Goal: Task Accomplishment & Management: Complete application form

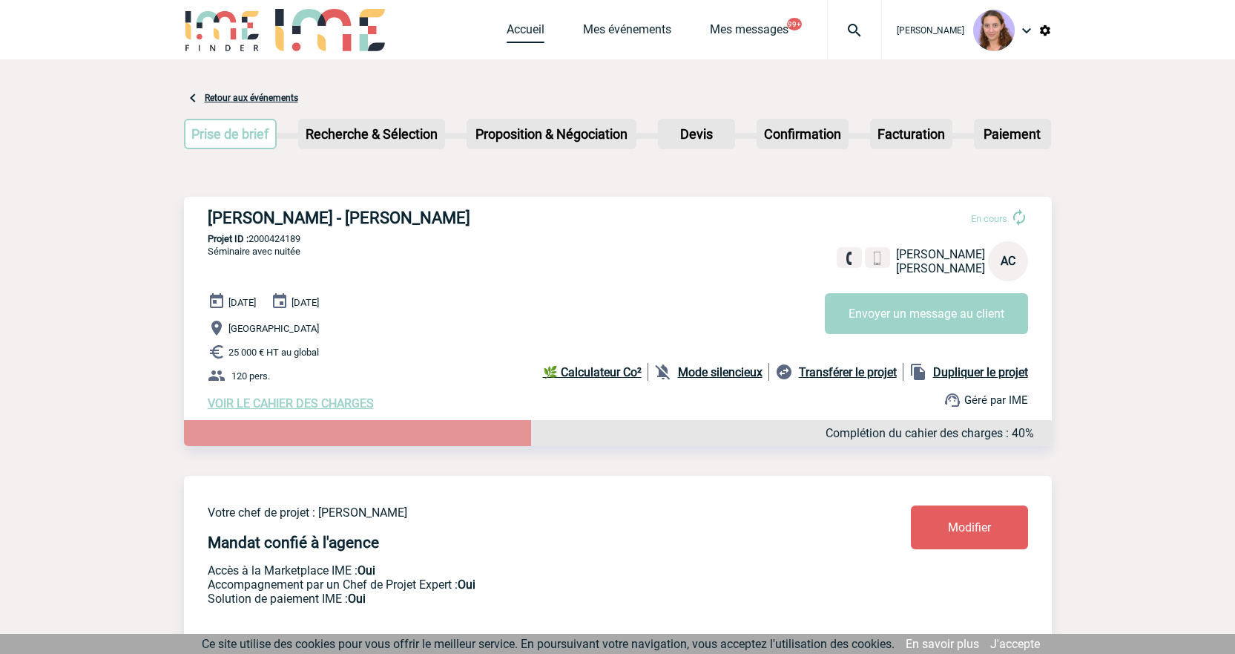
click at [539, 27] on link "Accueil" at bounding box center [526, 32] width 38 height 21
click at [533, 27] on link "Accueil" at bounding box center [526, 32] width 38 height 21
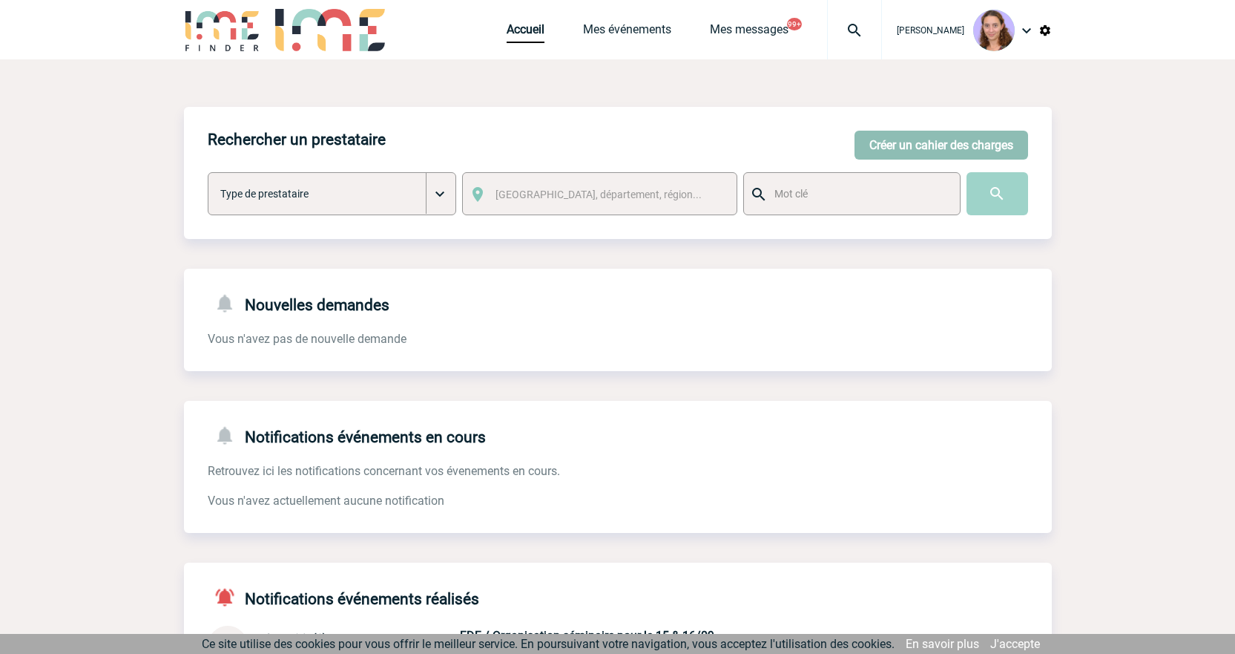
click at [921, 134] on button "Créer un cahier des charges" at bounding box center [942, 145] width 174 height 29
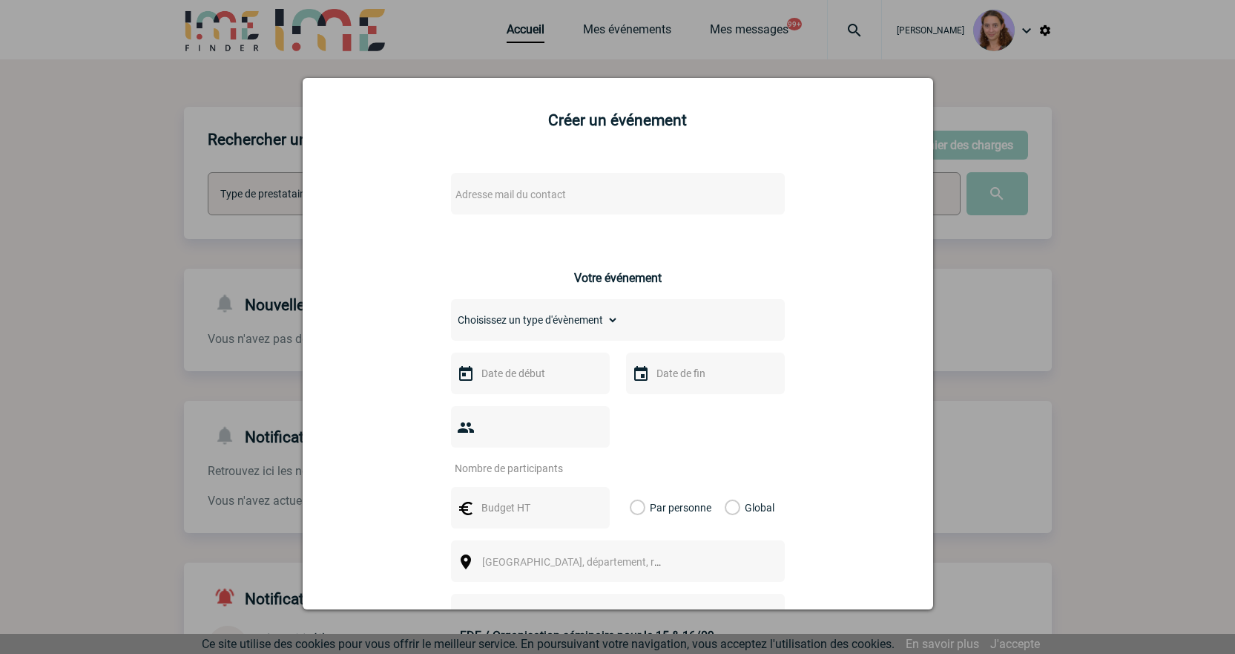
click at [532, 188] on span "Adresse mail du contact" at bounding box center [511, 194] width 111 height 12
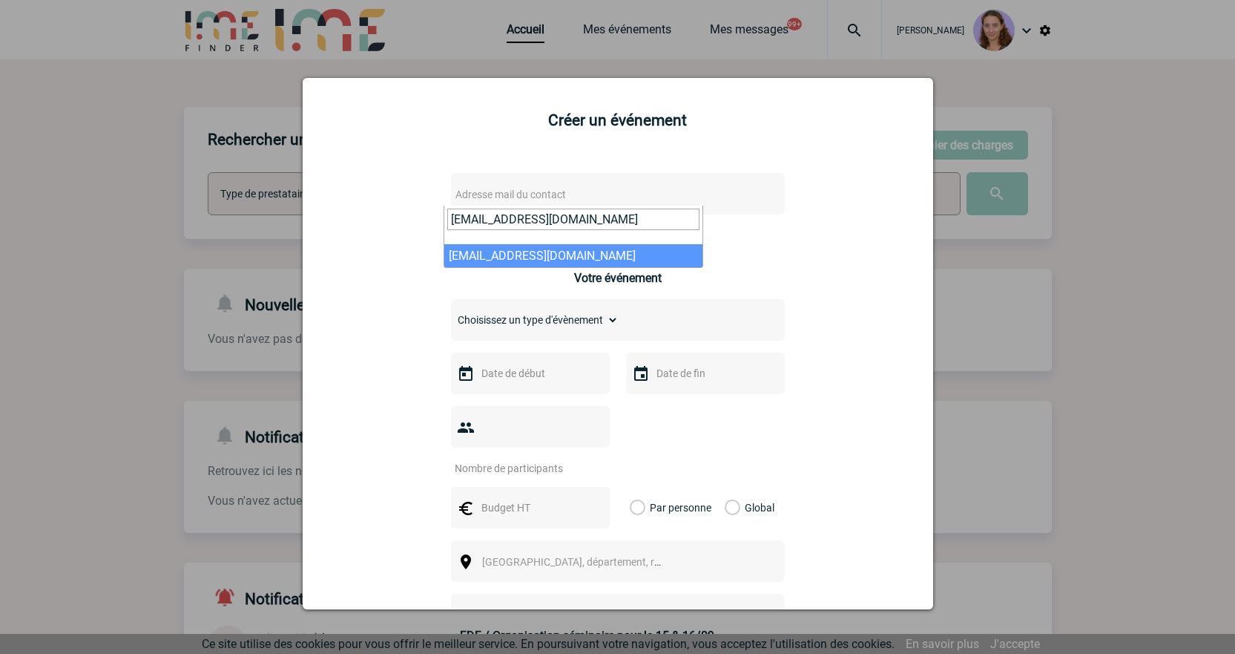
type input "fatiha.merad@philips.com"
select select "101351"
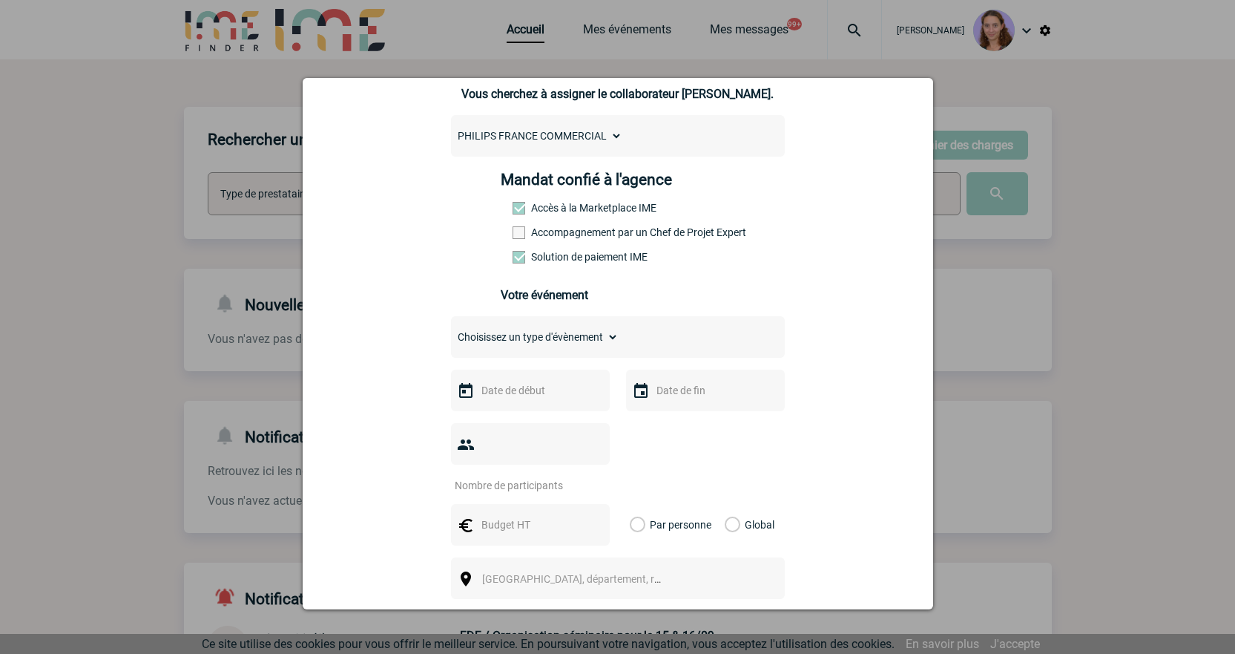
scroll to position [148, 0]
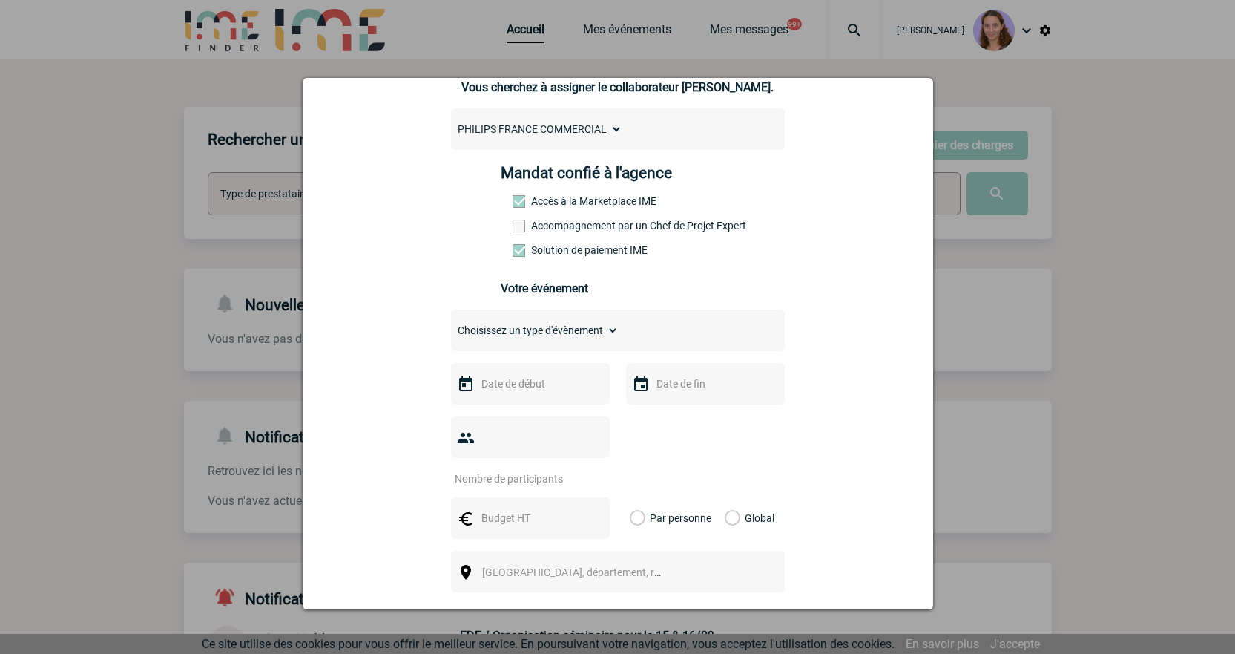
click at [564, 334] on select "Choisissez un type d'évènement Séminaire avec nuitée Séminaire sans nuitée Repa…" at bounding box center [535, 330] width 168 height 21
click at [548, 345] on div "Choisissez un type d'évènement Séminaire avec nuitée Séminaire sans nuitée Repa…" at bounding box center [618, 330] width 334 height 42
click at [538, 339] on select "Choisissez un type d'évènement Séminaire avec nuitée Séminaire sans nuitée Repa…" at bounding box center [535, 330] width 168 height 21
select select "1"
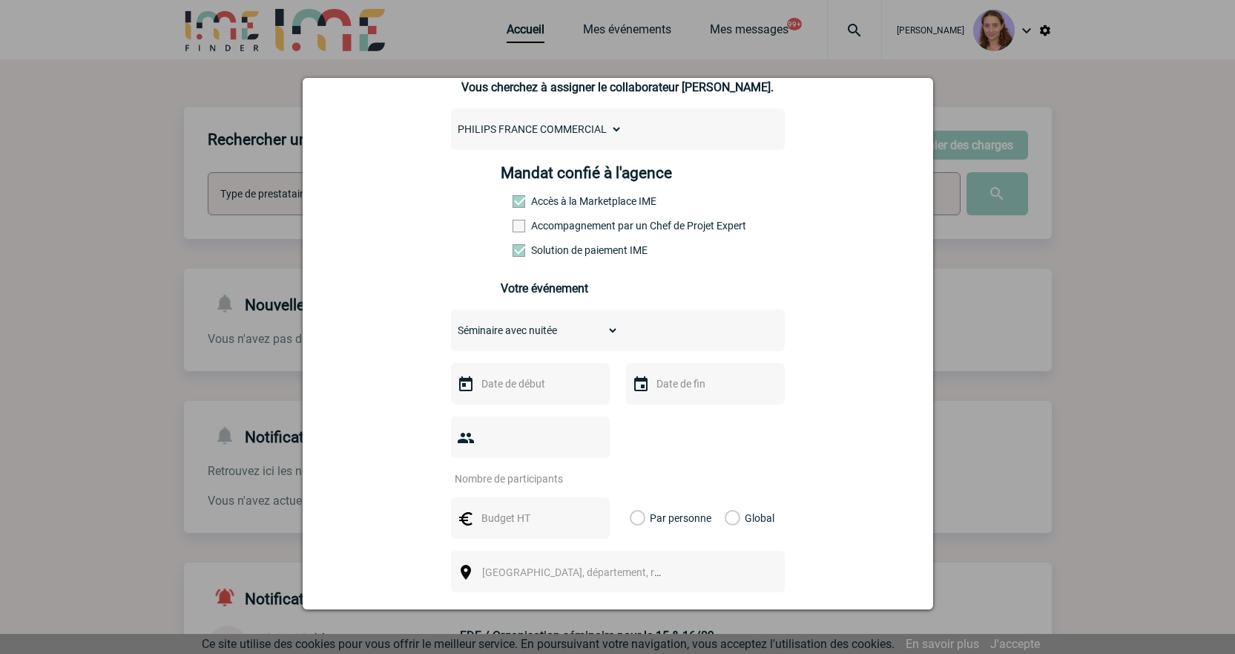
click at [451, 323] on select "Choisissez un type d'évènement Séminaire avec nuitée Séminaire sans nuitée Repa…" at bounding box center [535, 330] width 168 height 21
click at [525, 387] on input "text" at bounding box center [529, 383] width 102 height 19
click at [610, 585] on link "29" at bounding box center [604, 584] width 27 height 27
type input "29-08-2025"
click at [534, 469] on input "number" at bounding box center [520, 478] width 139 height 19
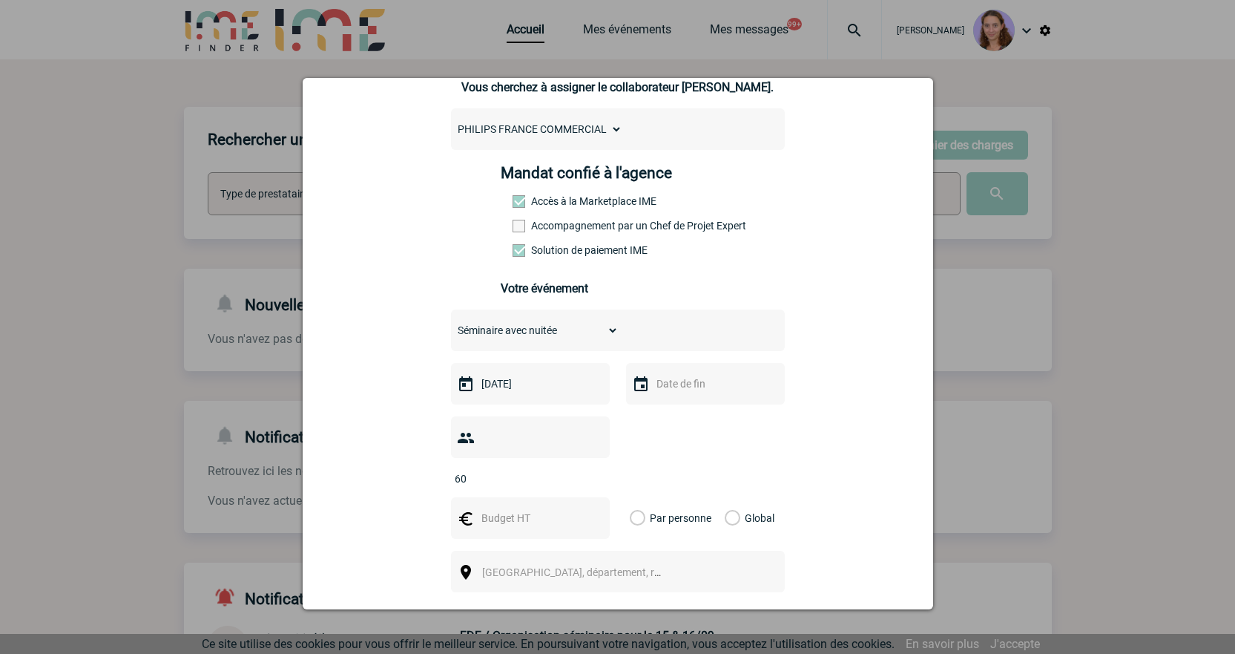
type input "60"
click at [528, 508] on input "text" at bounding box center [529, 517] width 102 height 19
type input "6235"
click at [728, 497] on label "Global" at bounding box center [730, 518] width 10 height 42
click at [0, 0] on input "Global" at bounding box center [0, 0] width 0 height 0
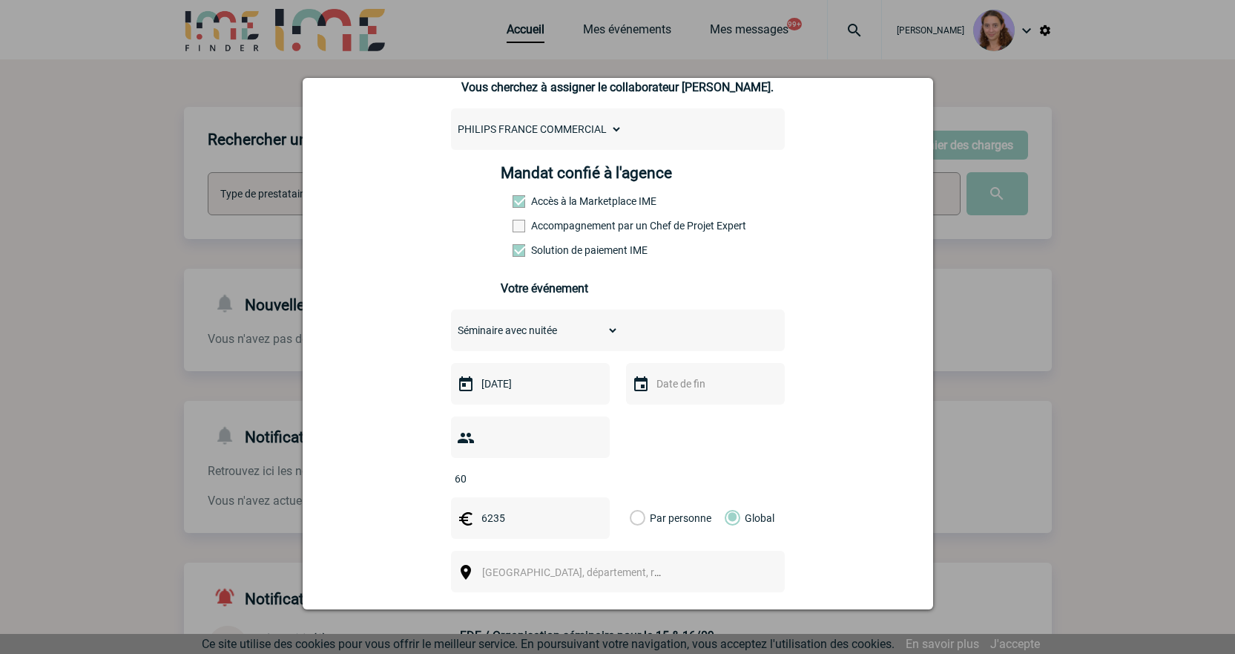
click at [561, 566] on span "Ville, département, région..." at bounding box center [585, 572] width 206 height 12
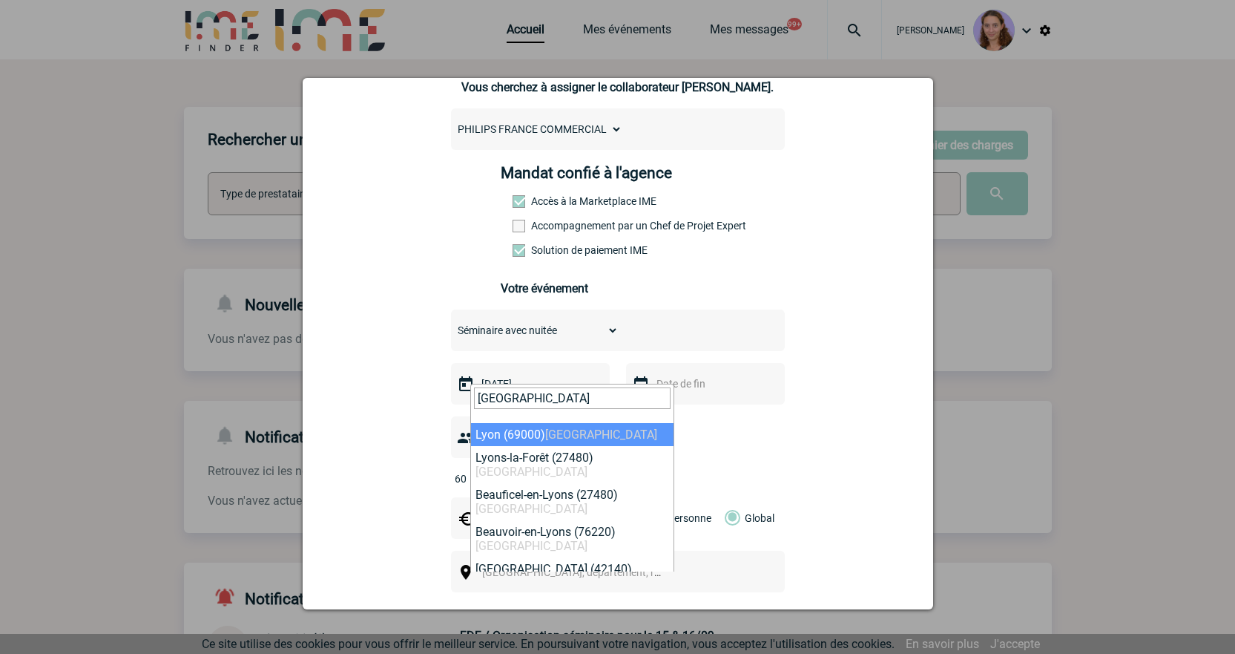
type input "lyon"
select select "36544"
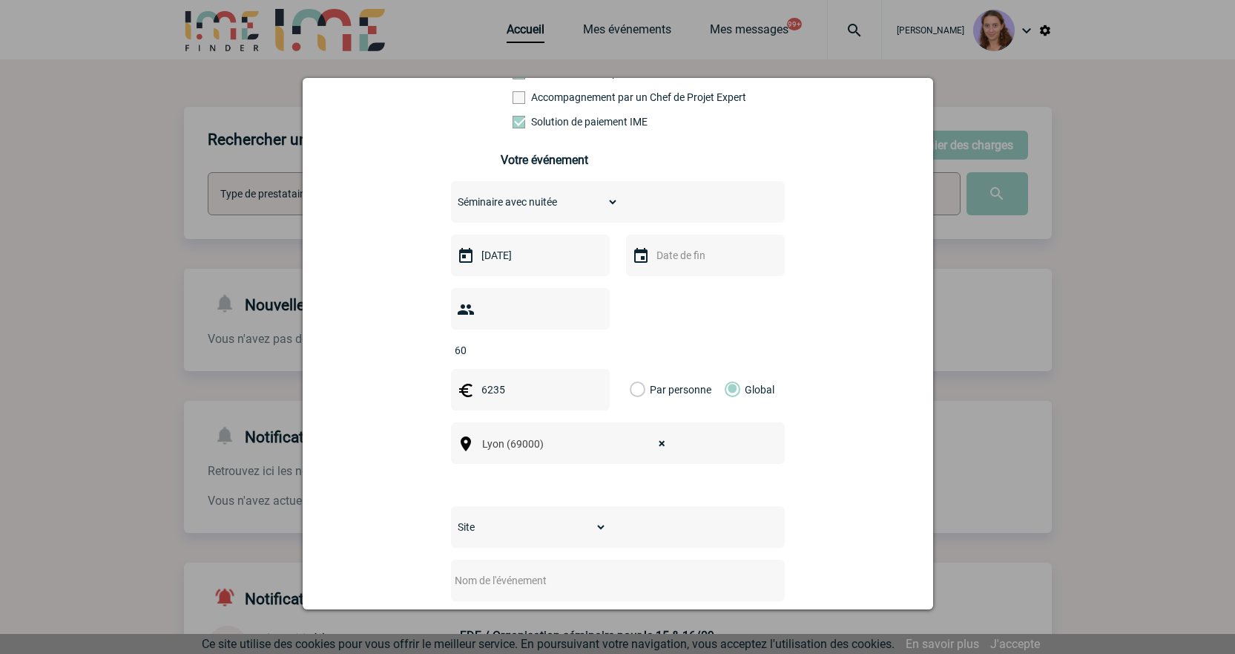
scroll to position [297, 0]
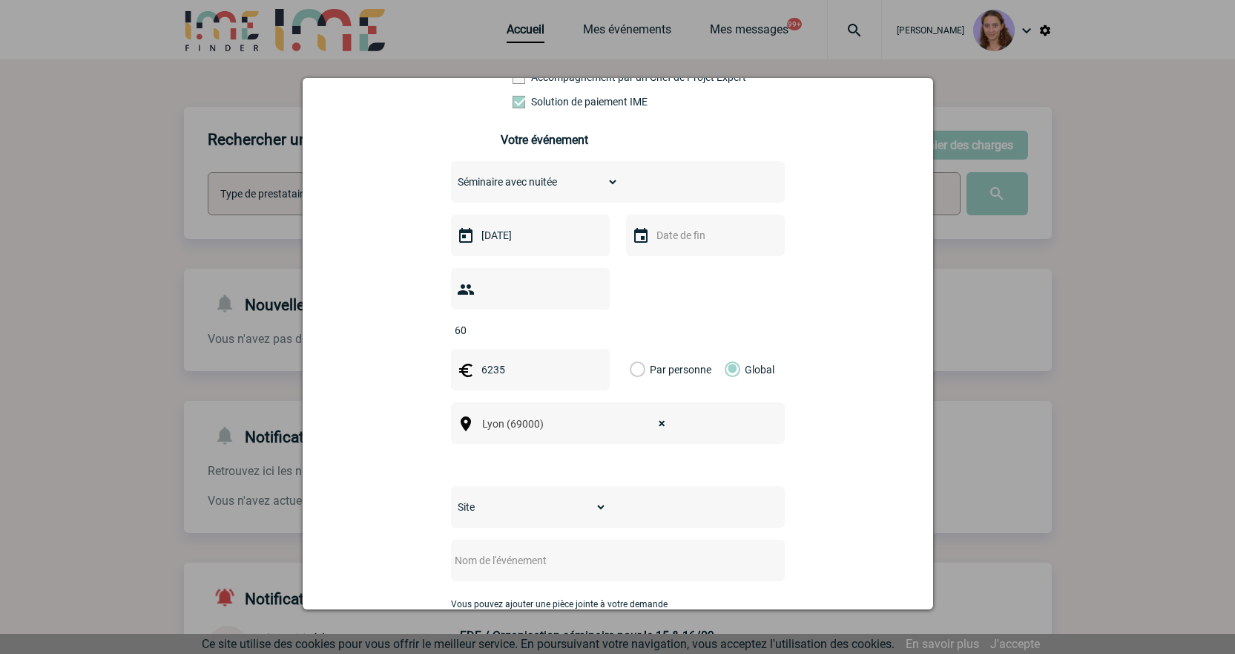
click at [531, 496] on select "Site HEALTH SYSTEMS PHILIPS PERSONAL HEALTH" at bounding box center [529, 506] width 156 height 21
select select "30"
click at [451, 496] on select "Site HEALTH SYSTEMS PHILIPS PERSONAL HEALTH" at bounding box center [529, 506] width 156 height 21
click at [505, 551] on input "text" at bounding box center [598, 560] width 295 height 19
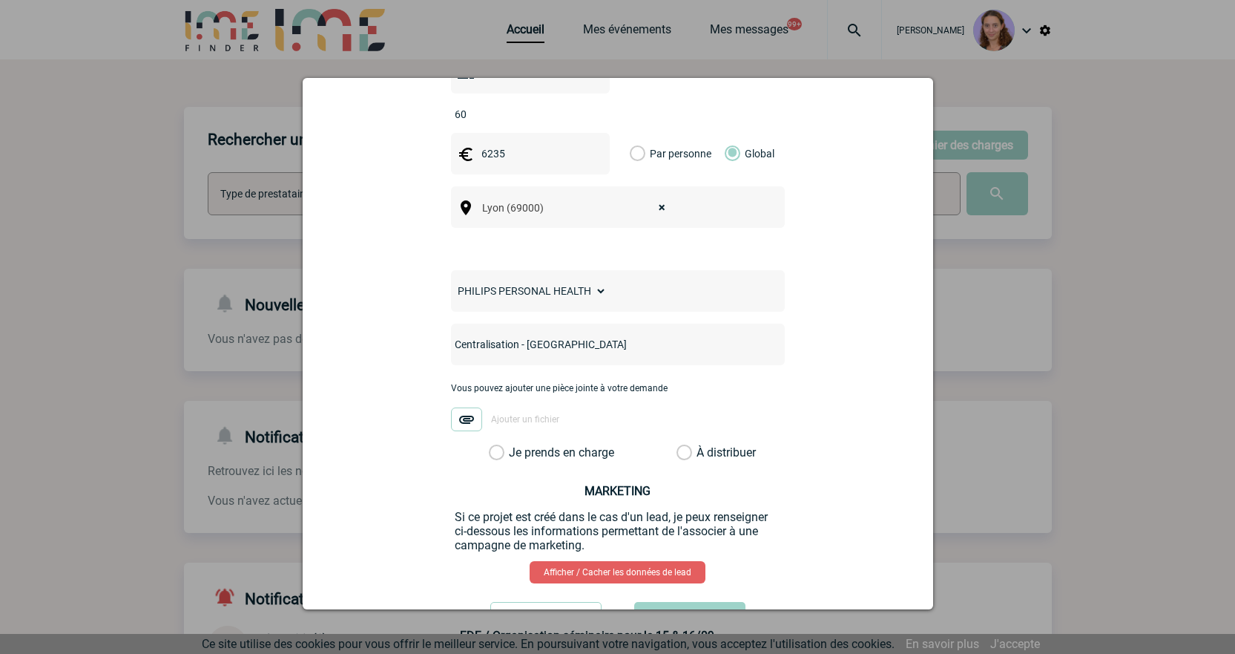
scroll to position [519, 0]
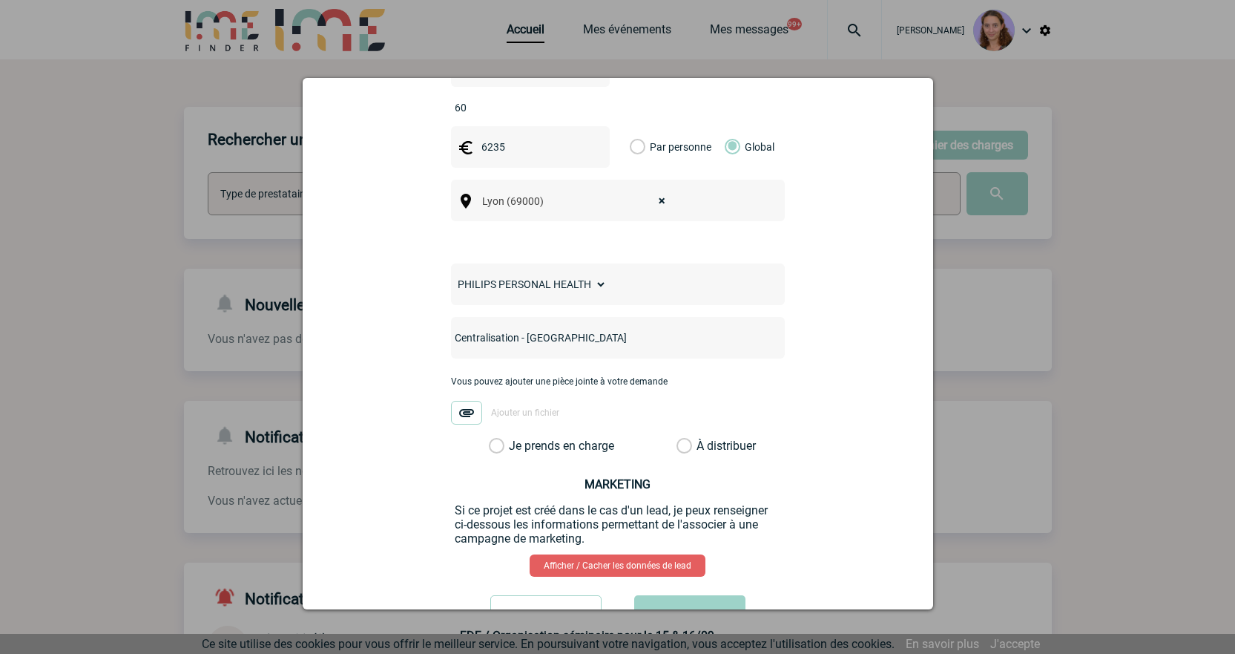
type input "Centralisation - Château de Montchat"
click at [682, 439] on label "À distribuer" at bounding box center [685, 446] width 16 height 15
click at [0, 0] on input "À distribuer" at bounding box center [0, 0] width 0 height 0
click at [705, 595] on button "Valider" at bounding box center [689, 616] width 111 height 42
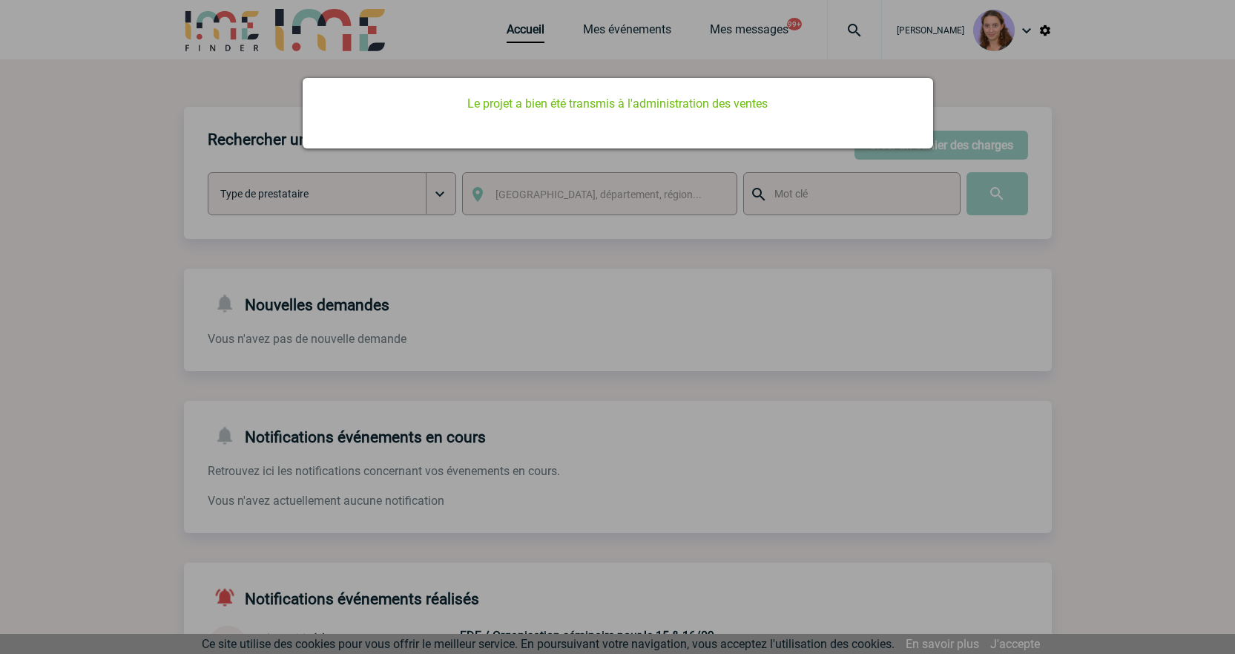
click at [513, 42] on div at bounding box center [617, 327] width 1235 height 654
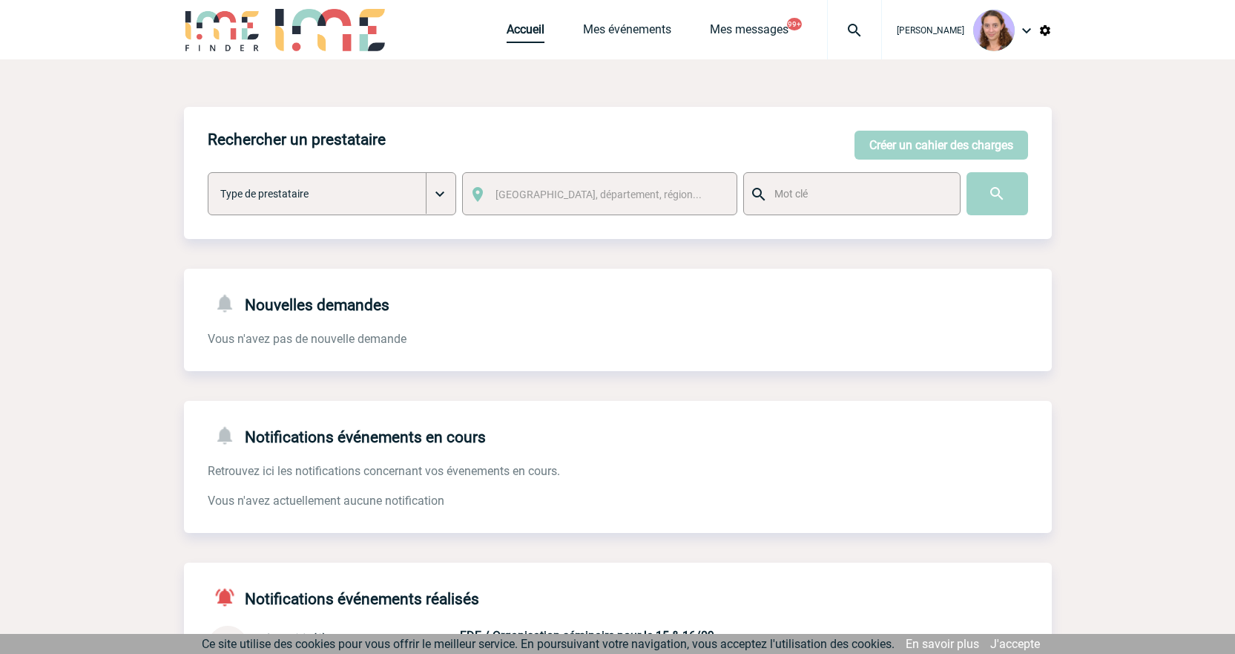
click at [525, 32] on link "Accueil" at bounding box center [526, 32] width 38 height 21
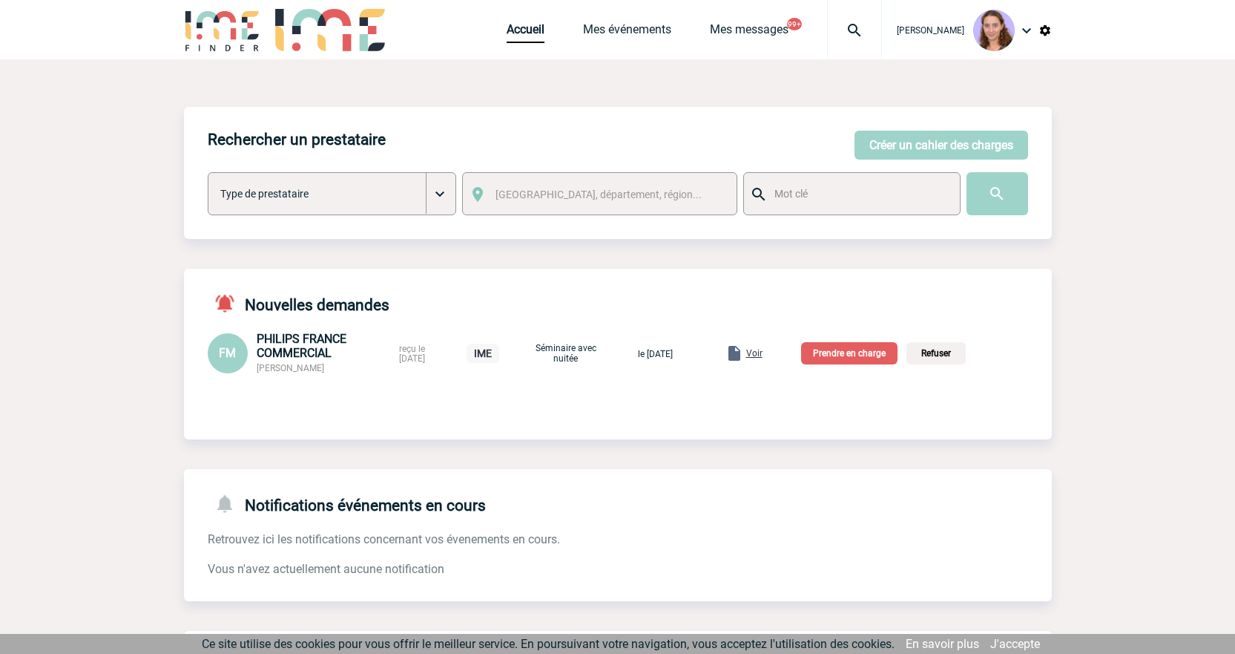
click at [763, 350] on span "Voir" at bounding box center [754, 353] width 16 height 10
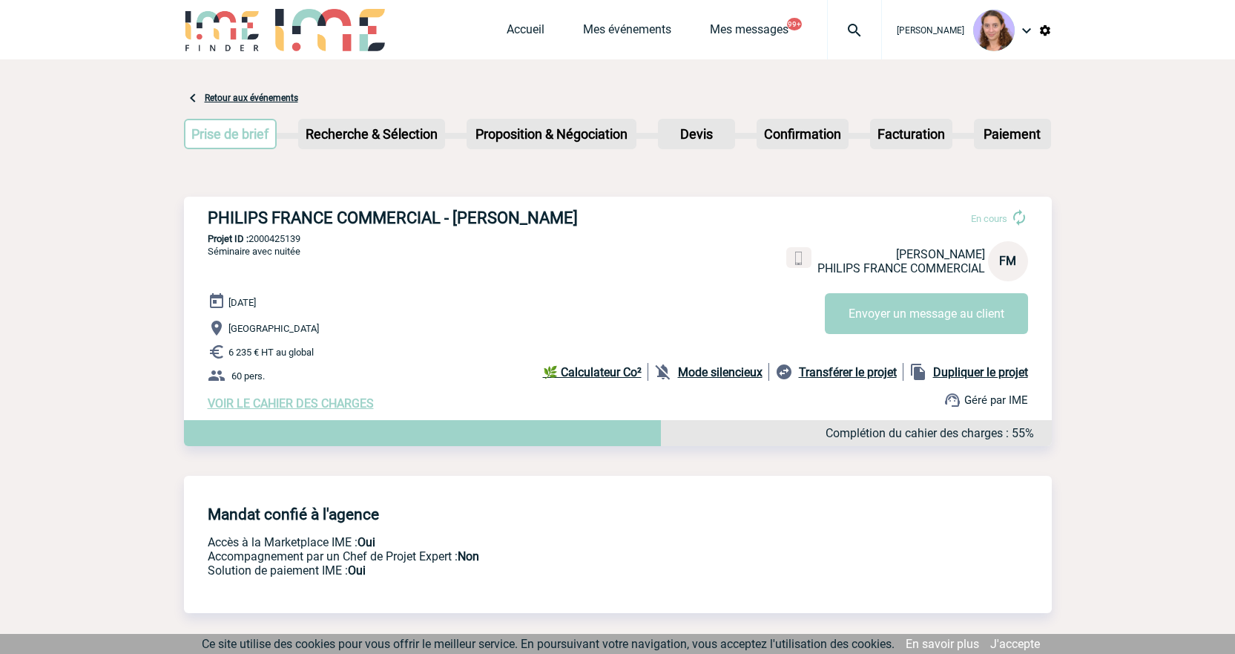
click at [285, 235] on p "Projet ID : 2000425139" at bounding box center [618, 238] width 868 height 11
copy p "2000425139"
click at [523, 30] on link "Accueil" at bounding box center [526, 32] width 38 height 21
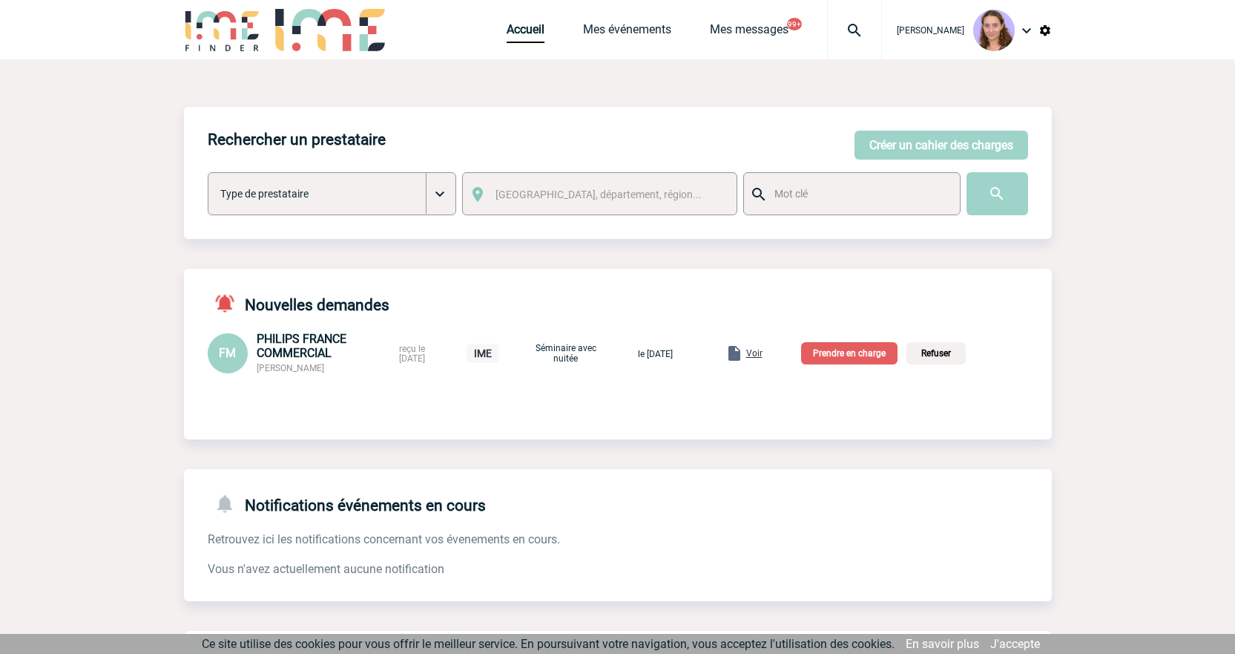
click at [834, 353] on p "Prendre en charge" at bounding box center [849, 353] width 96 height 22
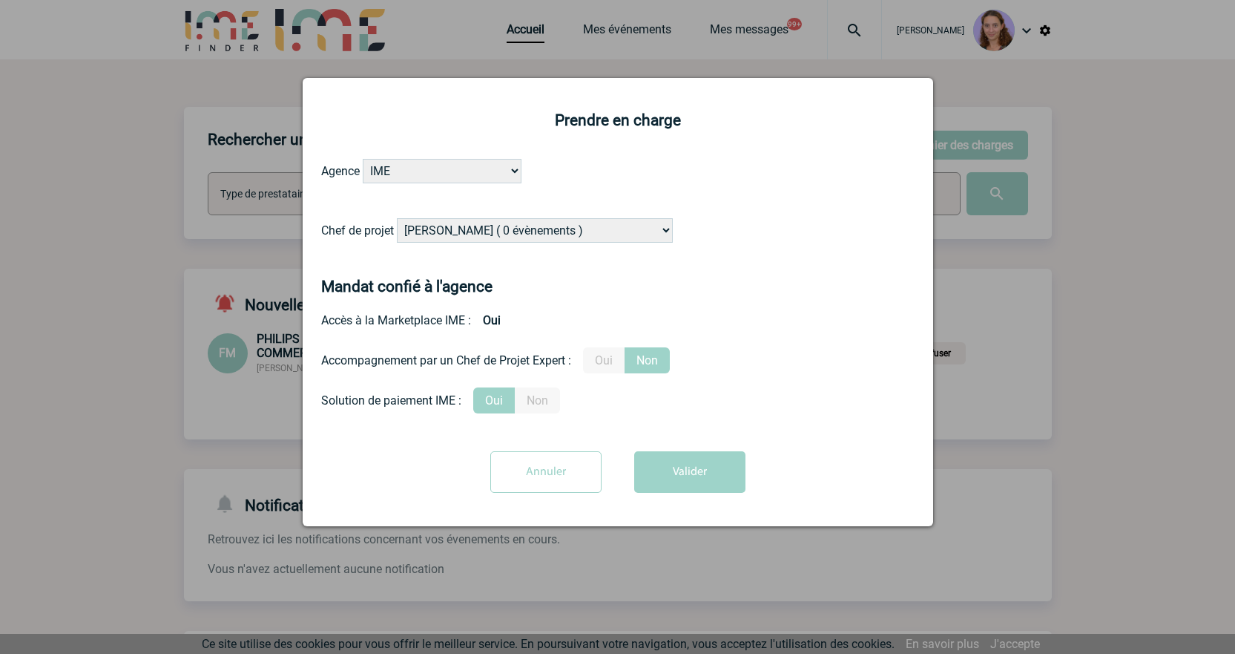
click at [434, 243] on select "[PERSON_NAME] ( 0 évènements ) [PERSON_NAME] ( 1196 évènements ) [PERSON_NAME] …" at bounding box center [535, 230] width 276 height 24
select select "132114"
click at [398, 219] on select "[PERSON_NAME] ( 0 évènements ) [PERSON_NAME] ( 1196 évènements ) [PERSON_NAME] …" at bounding box center [535, 230] width 276 height 24
click at [715, 460] on button "Valider" at bounding box center [689, 472] width 111 height 42
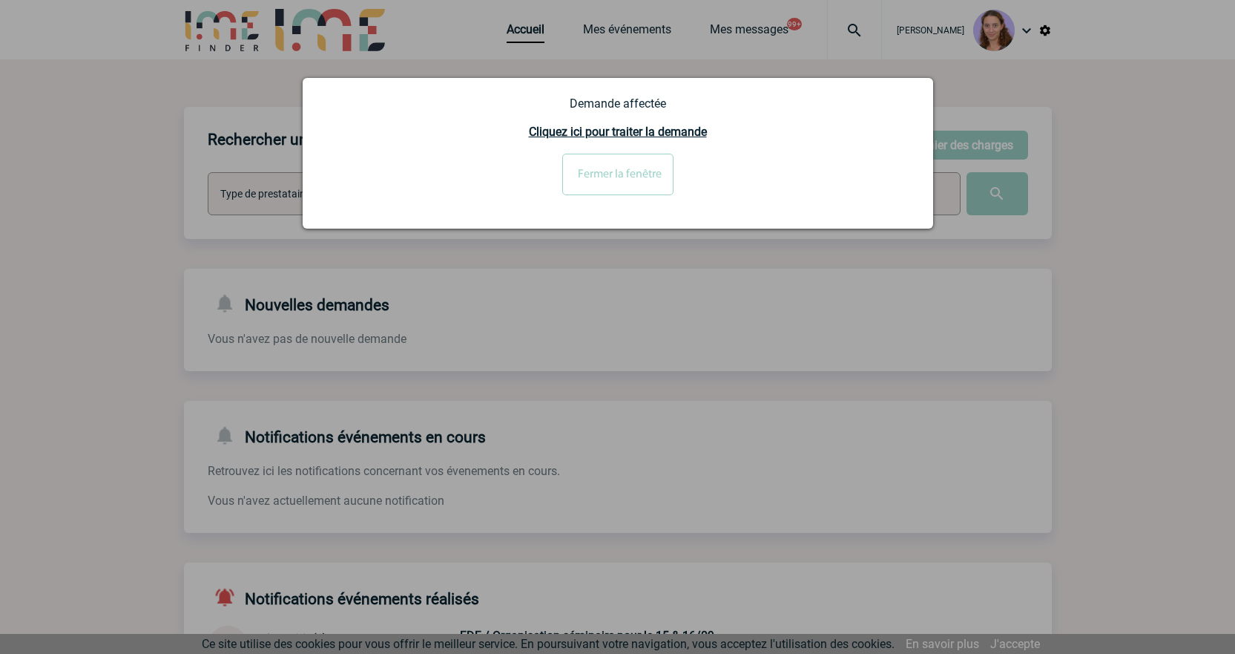
click at [597, 188] on input "Fermer la fenêtre" at bounding box center [617, 175] width 111 height 42
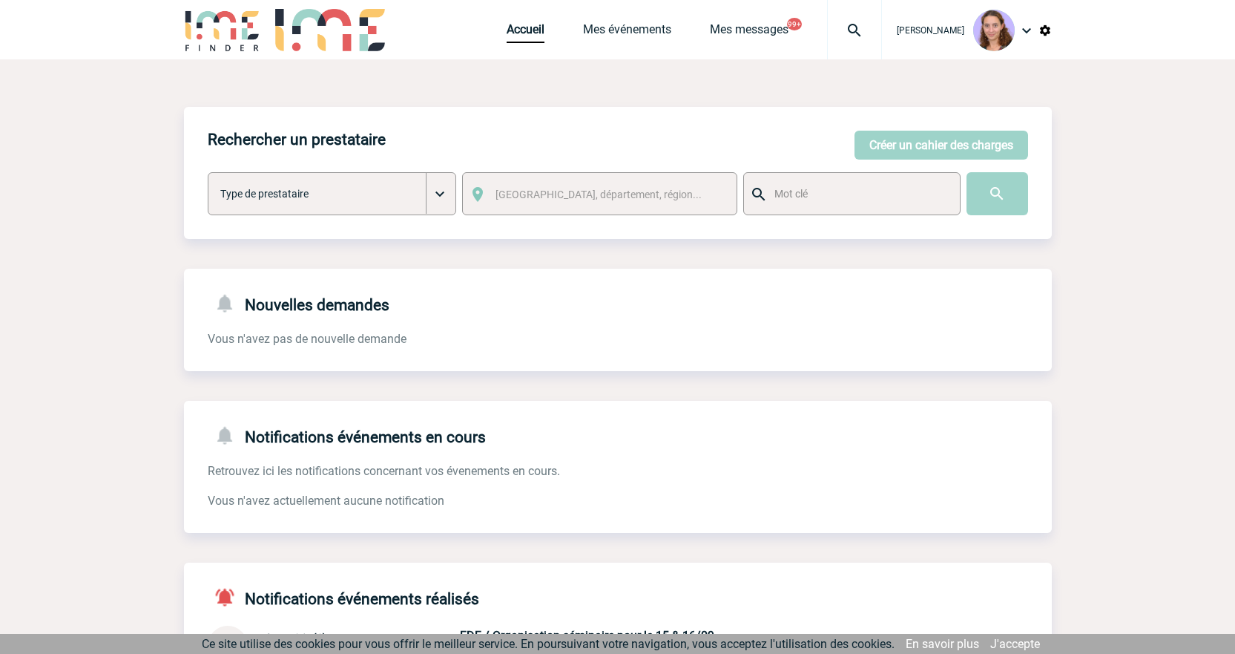
click at [832, 36] on img at bounding box center [854, 31] width 53 height 18
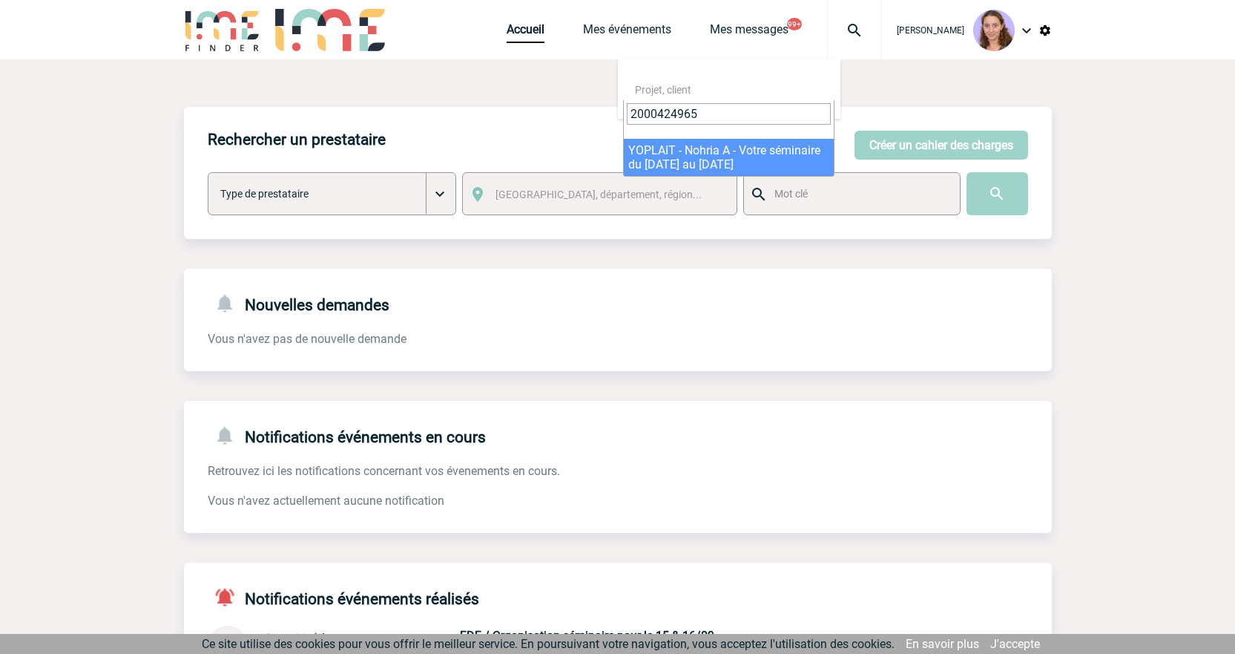
type input "2000424965"
select select "24466"
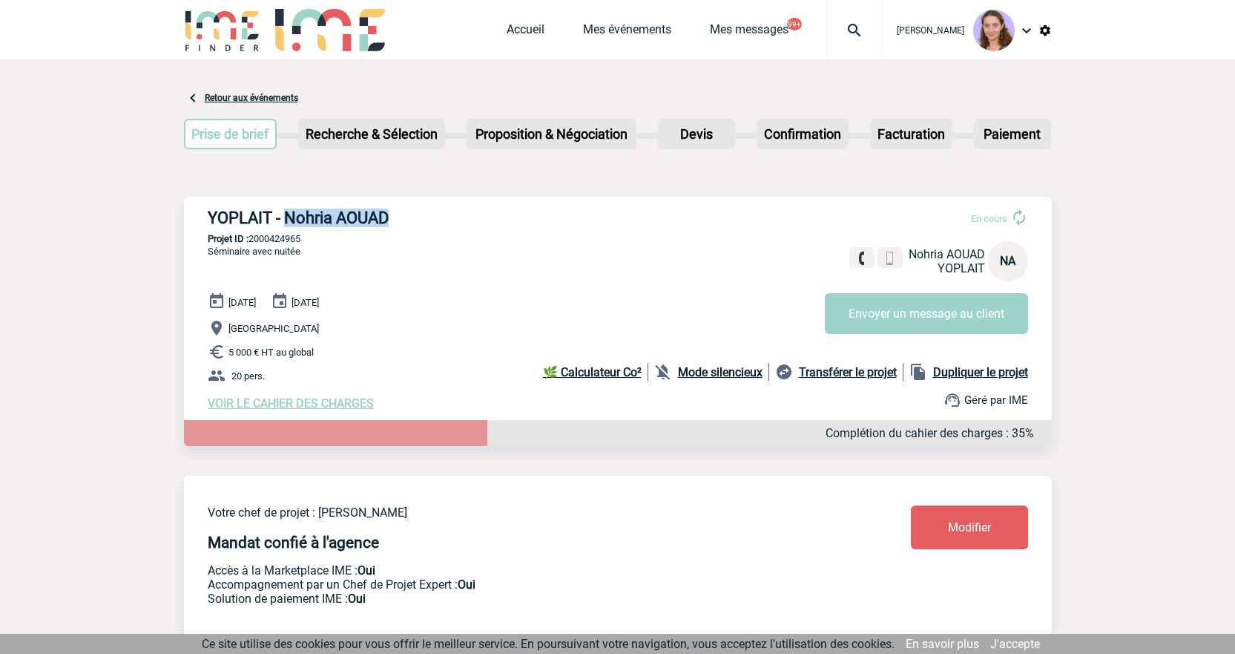
drag, startPoint x: 397, startPoint y: 220, endPoint x: 289, endPoint y: 211, distance: 108.0
click at [289, 211] on h3 "YOPLAIT - Nohria AOUAD" at bounding box center [430, 217] width 445 height 19
copy h3 "Nohria AOUAD"
click at [860, 27] on img at bounding box center [854, 31] width 53 height 18
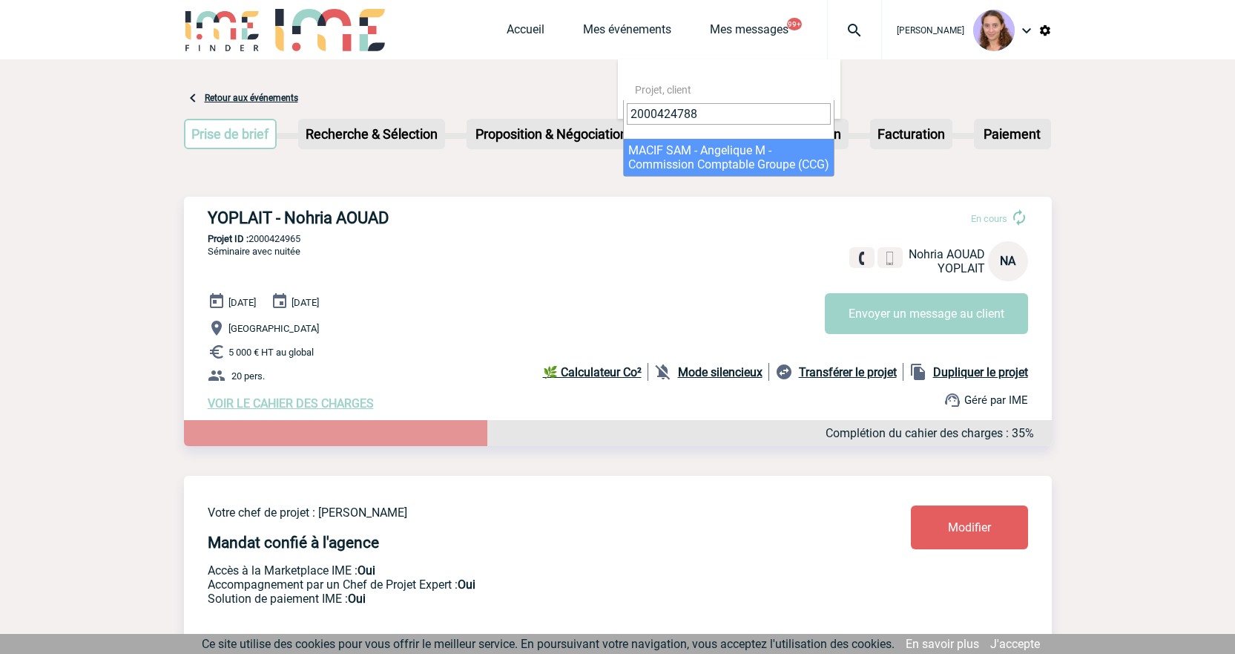
type input "2000424788"
select select "24289"
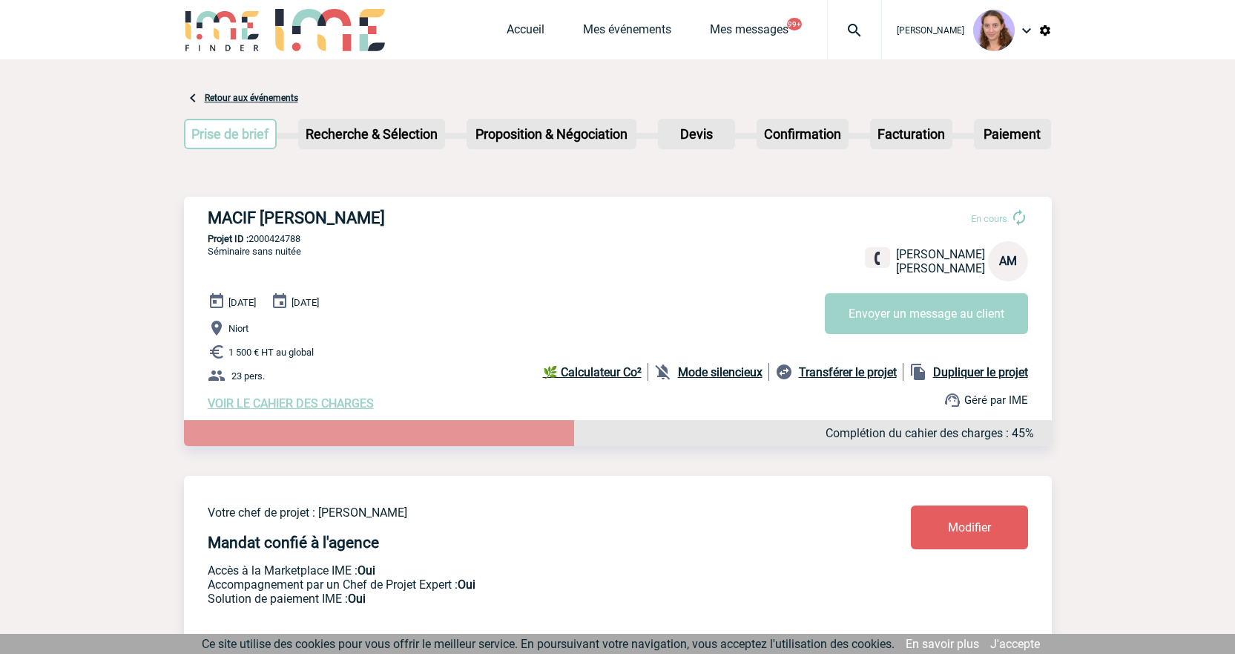
drag, startPoint x: 465, startPoint y: 217, endPoint x: 307, endPoint y: 220, distance: 158.1
click at [307, 220] on h3 "MACIF SAM - Angelique MILON" at bounding box center [430, 217] width 445 height 19
copy h3 "Angelique MILON"
click at [603, 33] on link "Mes événements" at bounding box center [627, 32] width 88 height 21
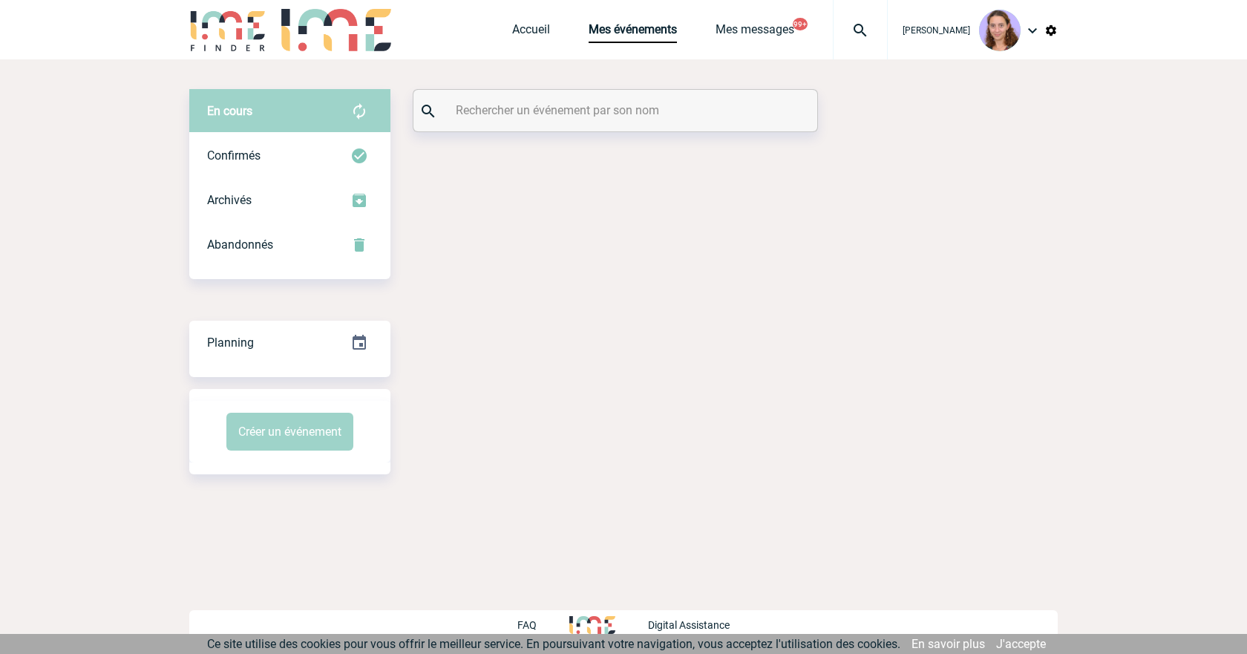
click at [512, 111] on input "text" at bounding box center [617, 110] width 330 height 22
paste input "Juric"
click at [512, 111] on input "Juric" at bounding box center [617, 110] width 330 height 22
type input "Juric"
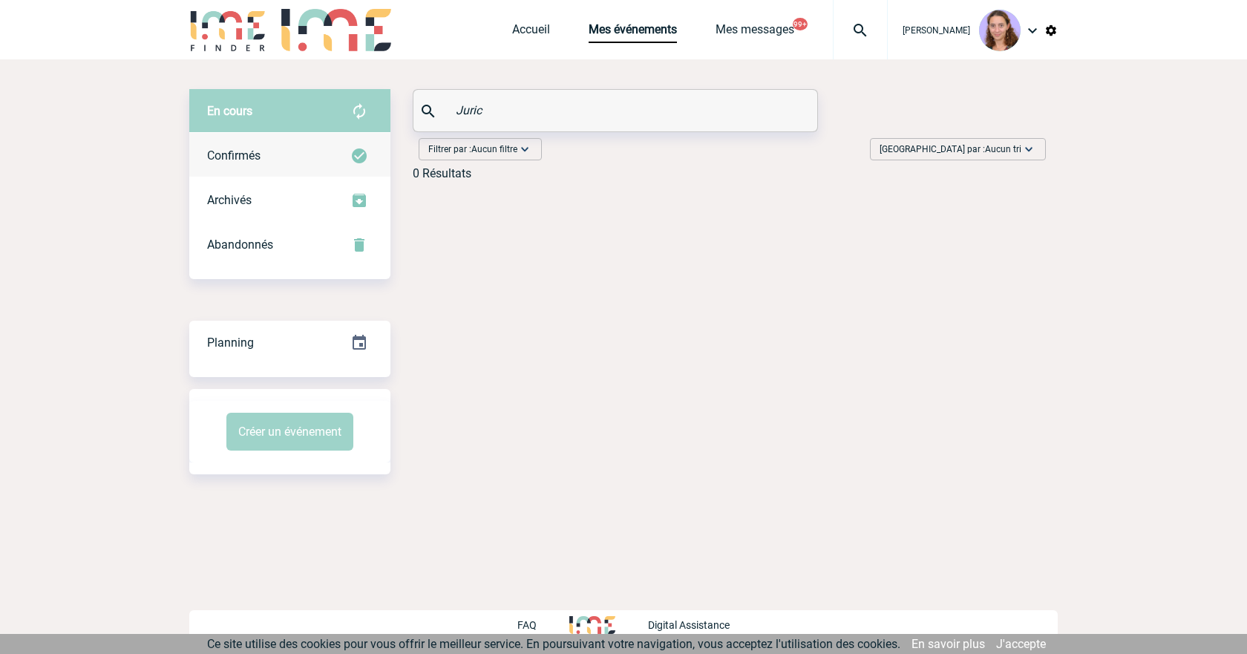
click at [338, 139] on div "Confirmés" at bounding box center [289, 156] width 201 height 45
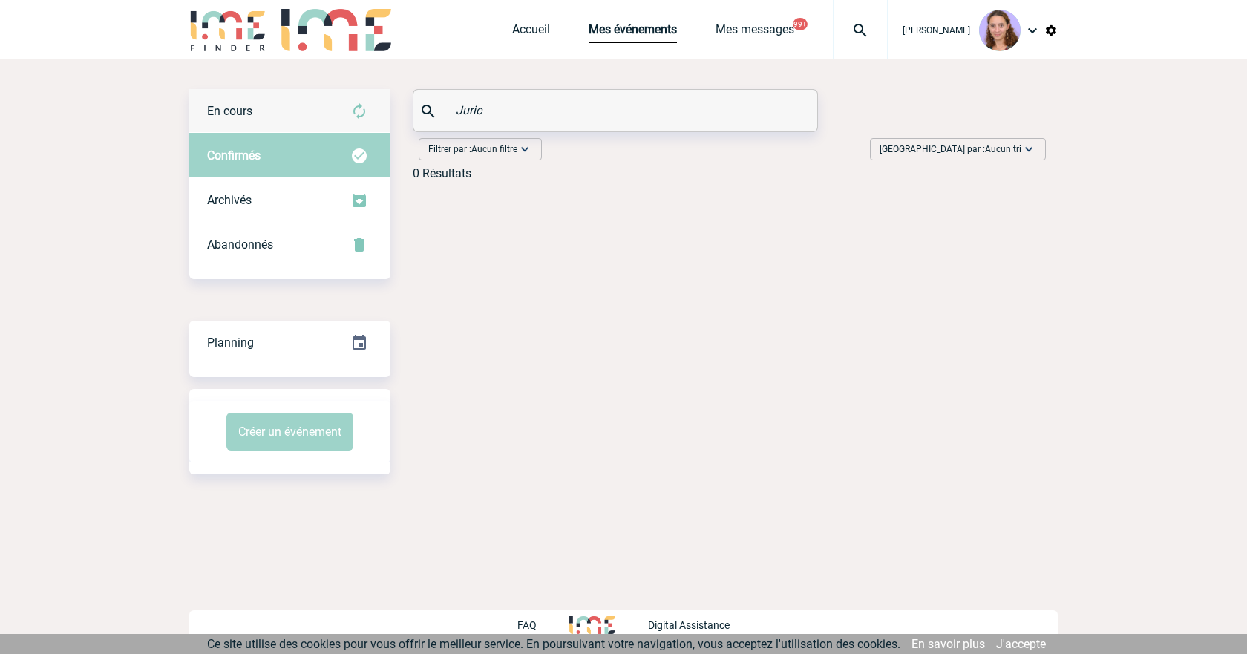
click at [332, 114] on div "En cours" at bounding box center [289, 111] width 201 height 45
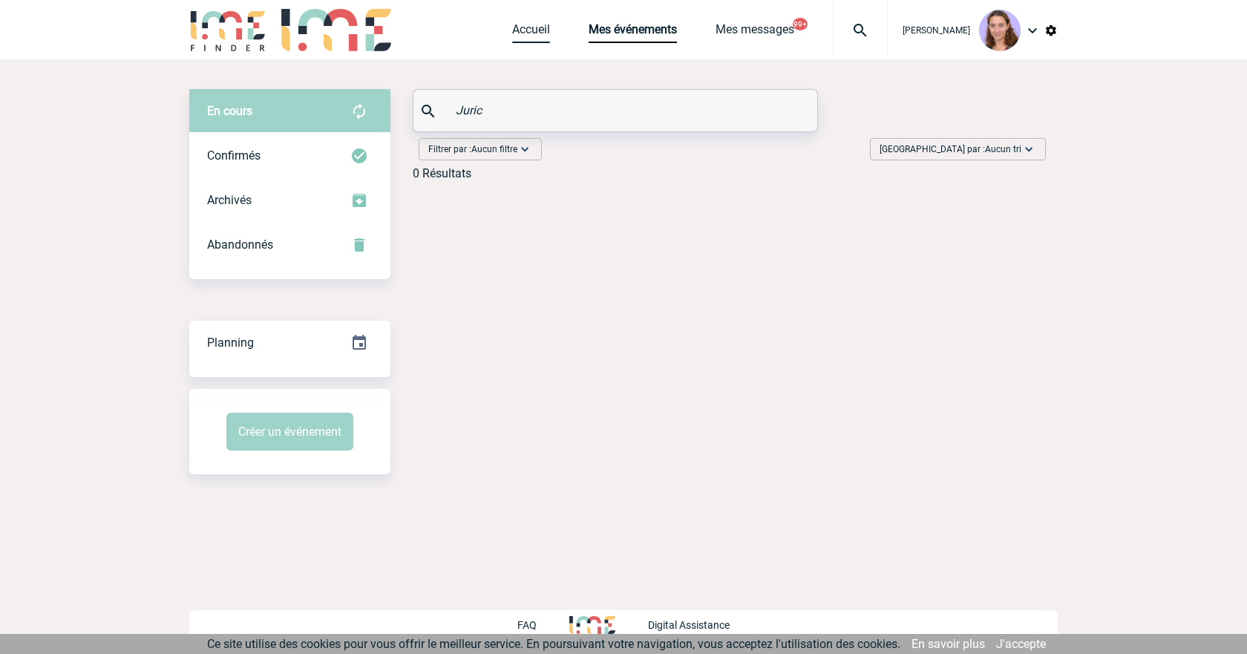
click at [534, 31] on link "Accueil" at bounding box center [531, 32] width 38 height 21
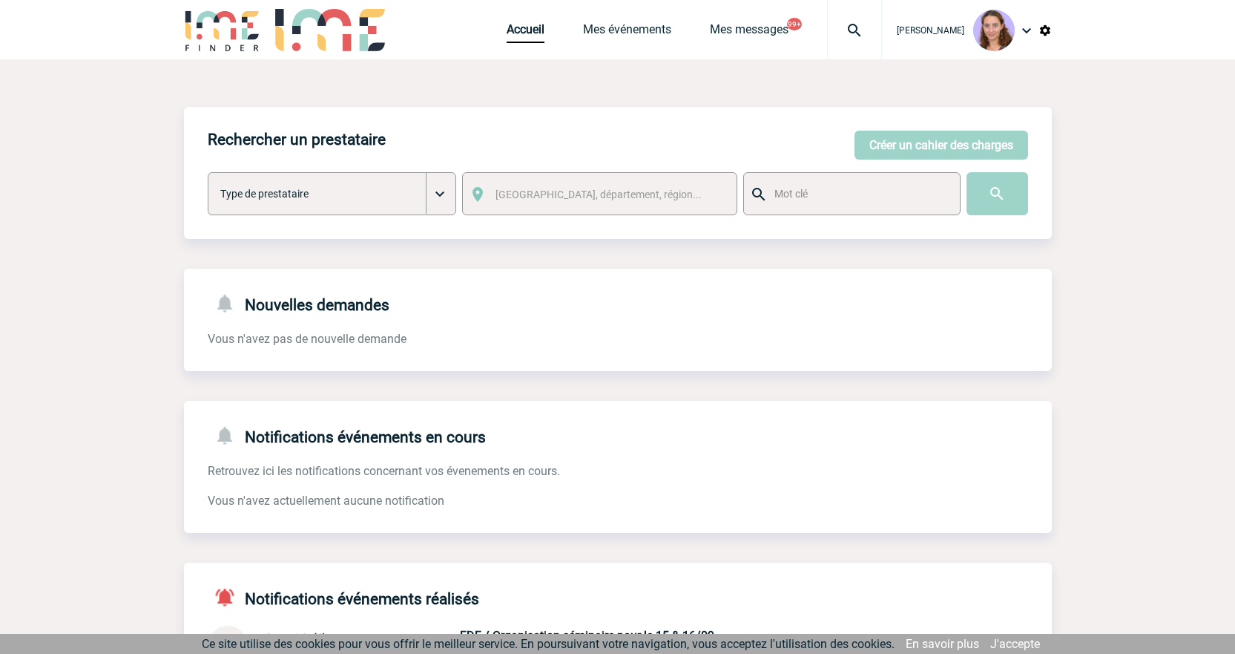
click at [853, 37] on img at bounding box center [854, 31] width 53 height 18
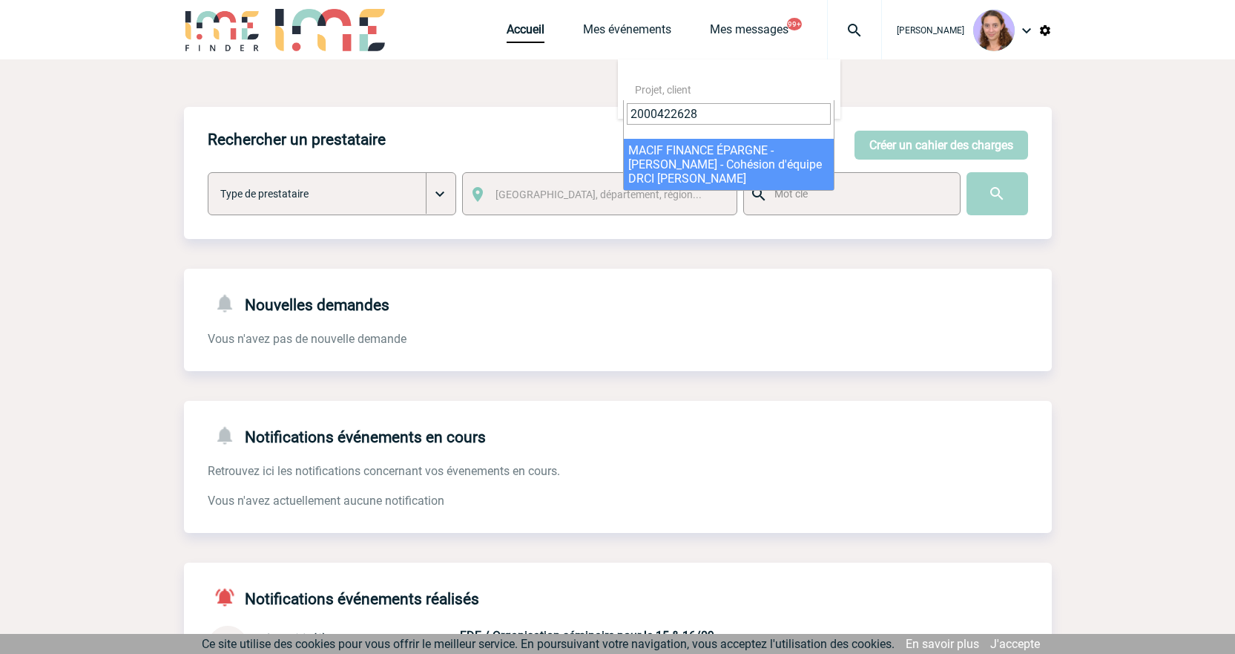
type input "2000422628"
select select "22129"
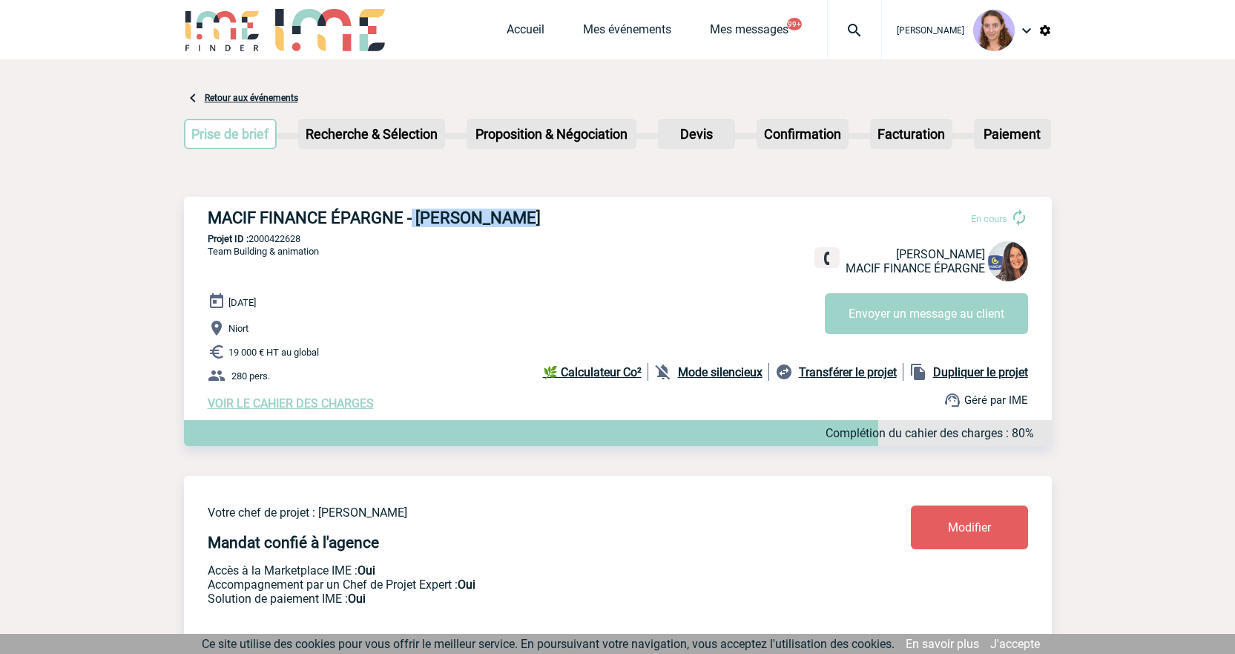
drag, startPoint x: 473, startPoint y: 211, endPoint x: 413, endPoint y: 206, distance: 60.3
click at [413, 206] on div "MACIF FINANCE ÉPARGNE - [PERSON_NAME] En cours [PERSON_NAME] FINANCE ÉPARGNE En…" at bounding box center [618, 310] width 868 height 226
copy h3 "[PERSON_NAME]"
click at [284, 244] on p "Projet ID : 2000422628" at bounding box center [618, 238] width 868 height 11
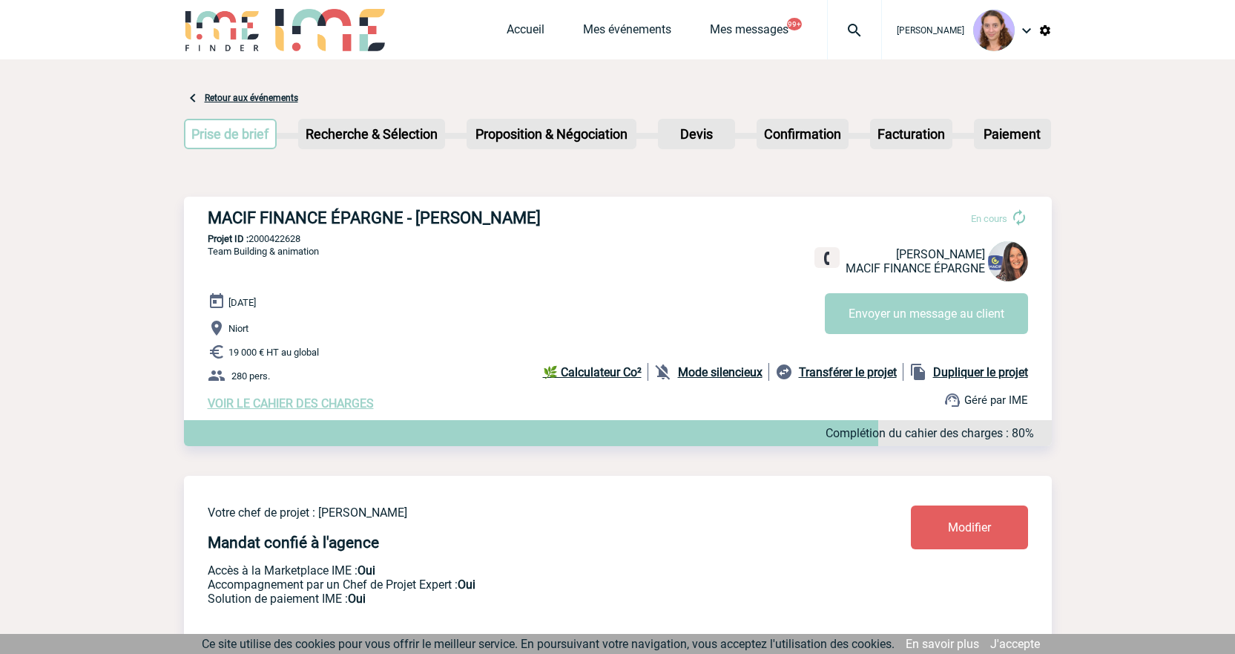
copy p "2000422628"
drag, startPoint x: 417, startPoint y: 219, endPoint x: 557, endPoint y: 218, distance: 140.2
click at [557, 218] on h3 "MACIF FINANCE ÉPARGNE - [PERSON_NAME]" at bounding box center [430, 217] width 445 height 19
copy h3 "[PERSON_NAME]"
